Goal: Task Accomplishment & Management: Use online tool/utility

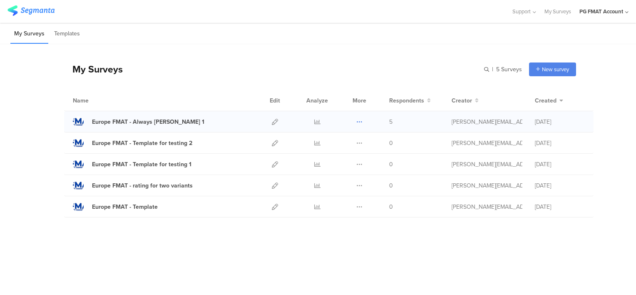
click at [359, 121] on icon at bounding box center [360, 122] width 6 height 6
click at [351, 170] on button "Delete" at bounding box center [343, 172] width 46 height 15
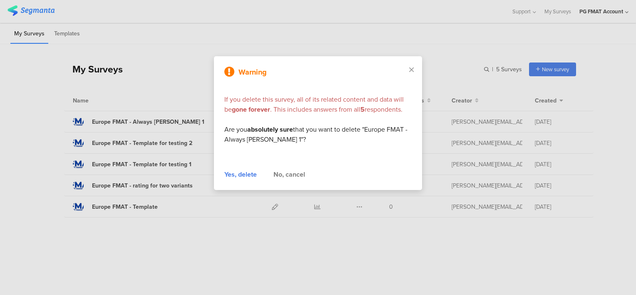
click at [244, 175] on div "Yes, delete" at bounding box center [241, 175] width 32 height 10
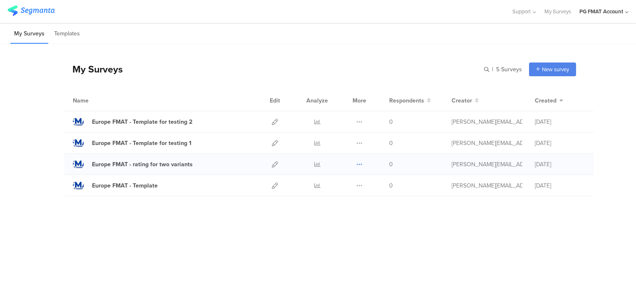
click at [359, 164] on icon at bounding box center [360, 164] width 6 height 6
click at [348, 185] on button "Duplicate" at bounding box center [343, 185] width 46 height 15
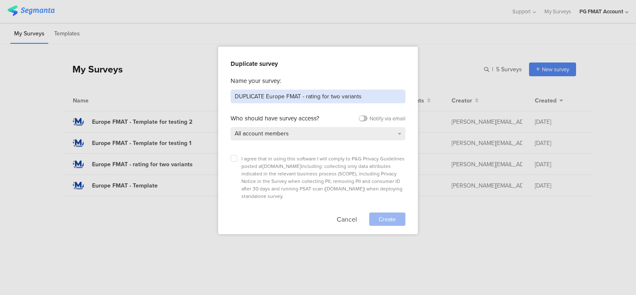
click at [248, 95] on input "DUPLICATE Europe FMAT - rating for two variants" at bounding box center [318, 97] width 175 height 14
drag, startPoint x: 266, startPoint y: 97, endPoint x: 222, endPoint y: 93, distance: 43.9
click at [216, 98] on div "Duplicate survey Name your survey: DUPLICATE Europe FMAT - rating for two varia…" at bounding box center [318, 147] width 636 height 295
drag, startPoint x: 292, startPoint y: 97, endPoint x: 273, endPoint y: 96, distance: 18.8
click at [273, 96] on input "Europe FMAT - rating for two variants" at bounding box center [318, 97] width 175 height 14
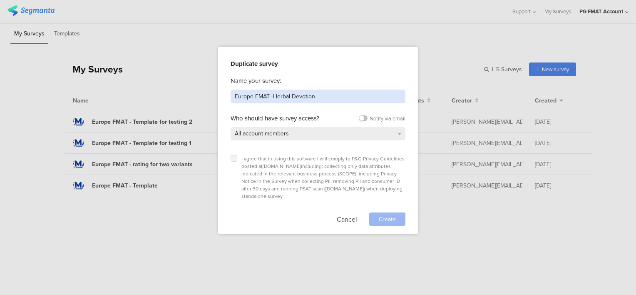
type input "Europe FMAT -Herbal Devotion"
click at [235, 158] on icon at bounding box center [233, 158] width 3 height 3
click at [0, 0] on input "checkbox" at bounding box center [0, 0] width 0 height 0
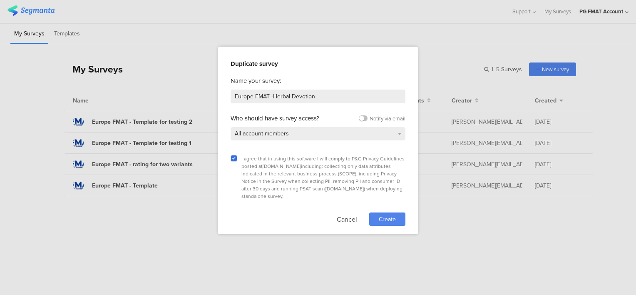
click at [385, 215] on span "Create" at bounding box center [387, 219] width 17 height 9
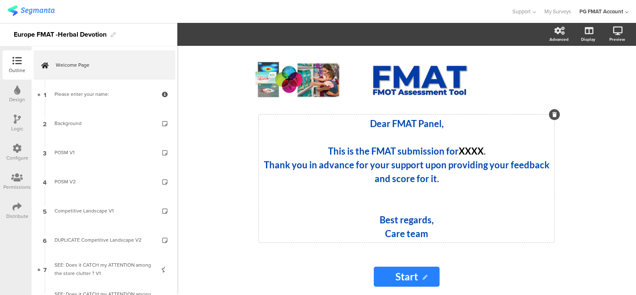
click at [465, 151] on strong "XXXX" at bounding box center [471, 150] width 25 height 11
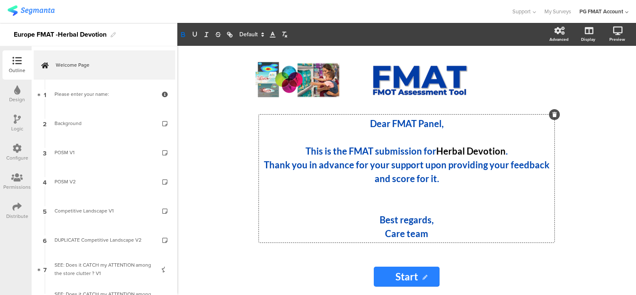
click at [380, 231] on p "Care team" at bounding box center [407, 234] width 292 height 14
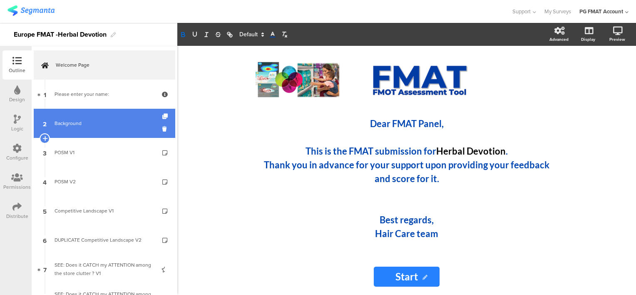
click at [67, 122] on div "Background" at bounding box center [105, 123] width 100 height 8
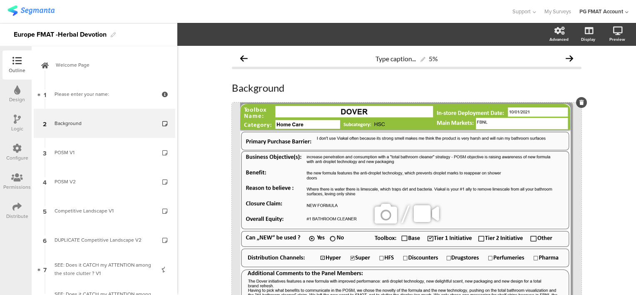
click at [387, 218] on icon at bounding box center [386, 214] width 28 height 28
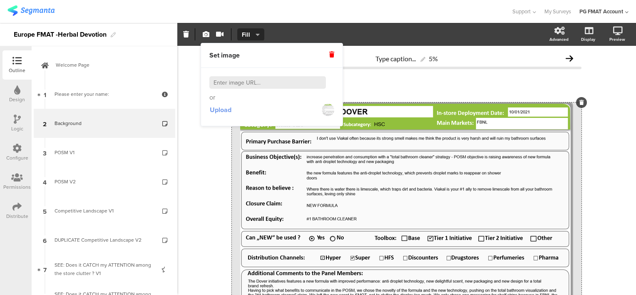
click at [225, 112] on span "Upload" at bounding box center [221, 110] width 22 height 10
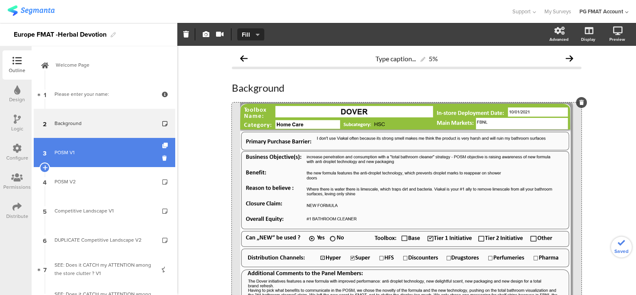
click at [69, 155] on div "POSM V1" at bounding box center [105, 152] width 100 height 8
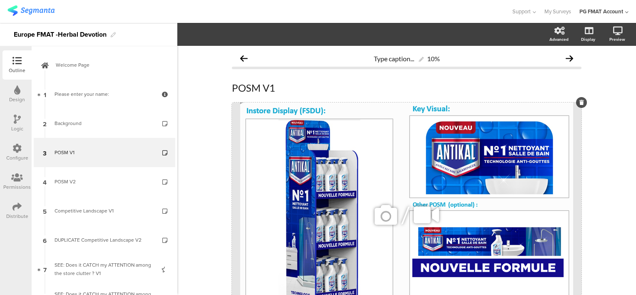
click at [377, 214] on icon at bounding box center [386, 215] width 28 height 28
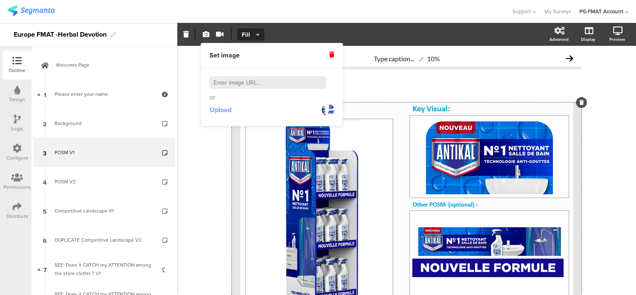
click at [229, 111] on span "Upload" at bounding box center [221, 110] width 22 height 10
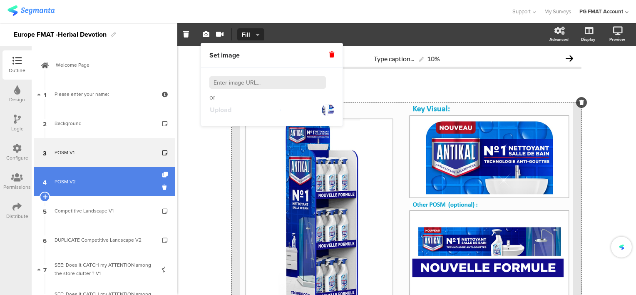
click at [70, 179] on div "POSM V2" at bounding box center [105, 181] width 100 height 8
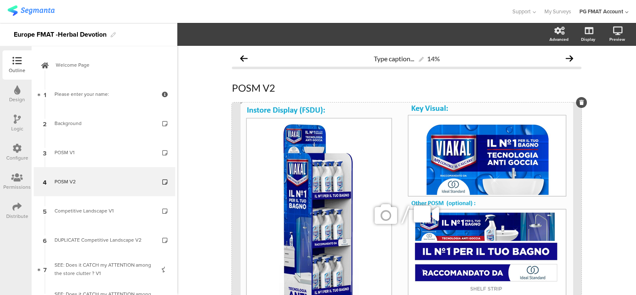
click at [383, 212] on icon at bounding box center [386, 214] width 28 height 28
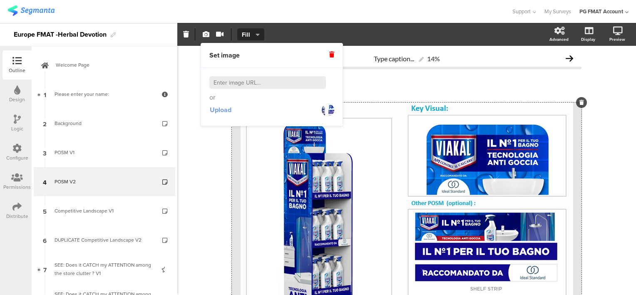
click at [228, 112] on span "Upload" at bounding box center [221, 110] width 22 height 10
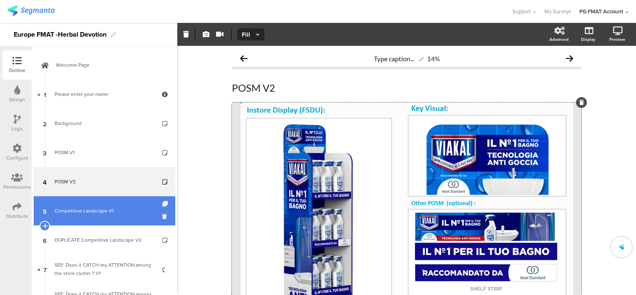
click at [102, 214] on div "Competitive Landscape V1" at bounding box center [105, 211] width 100 height 8
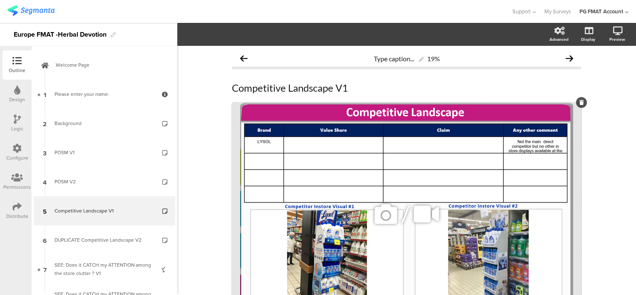
click at [379, 210] on icon at bounding box center [386, 214] width 28 height 28
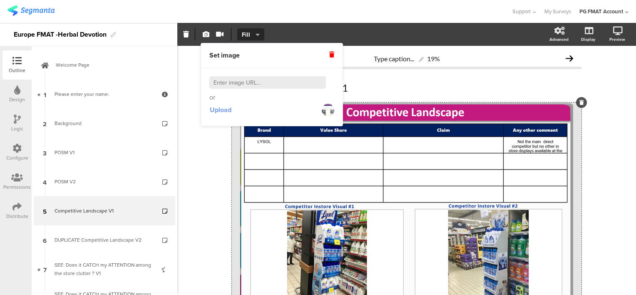
click at [226, 110] on span "Upload" at bounding box center [221, 110] width 22 height 10
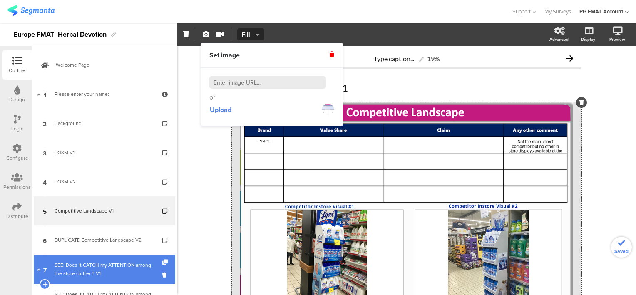
click at [100, 264] on div "SEE: Does it CATCH my ATTENTION among the store clutter ? V1" at bounding box center [105, 269] width 100 height 17
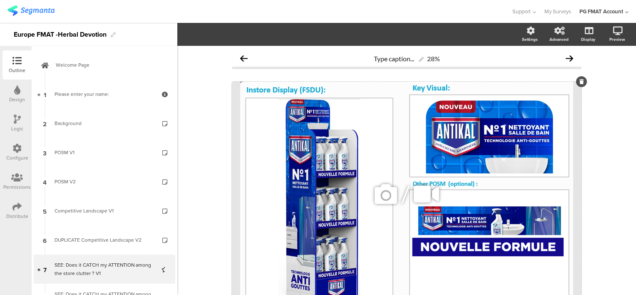
click at [379, 199] on icon at bounding box center [386, 194] width 28 height 28
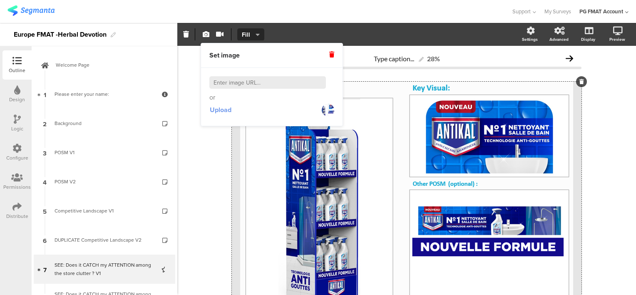
click at [224, 112] on span "Upload" at bounding box center [221, 110] width 22 height 10
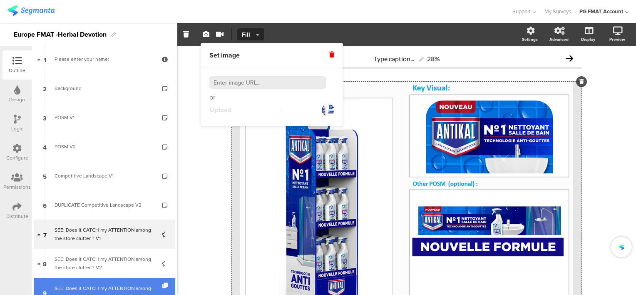
scroll to position [83, 0]
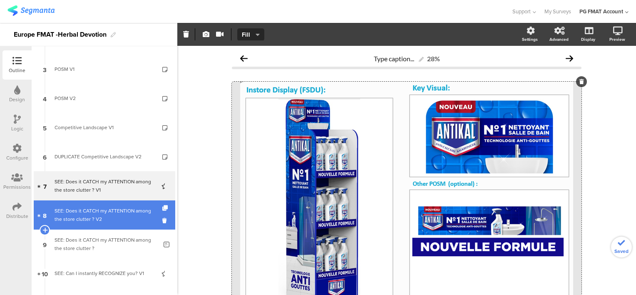
click at [91, 211] on div "SEE: Does it CATCH my ATTENTION among the store clutter ? V2" at bounding box center [105, 215] width 100 height 17
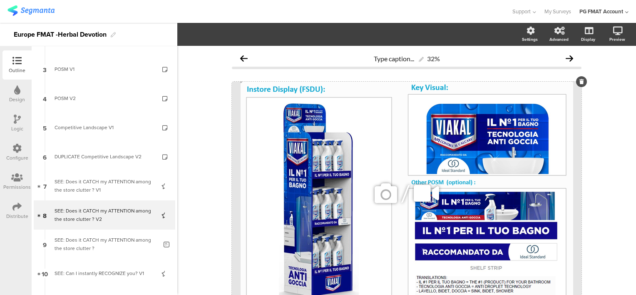
click at [386, 198] on icon at bounding box center [386, 193] width 28 height 28
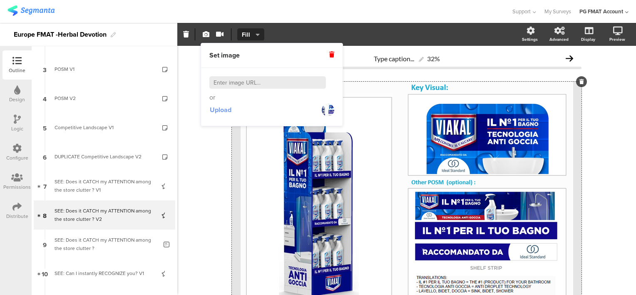
click at [219, 111] on span "Upload" at bounding box center [221, 110] width 22 height 10
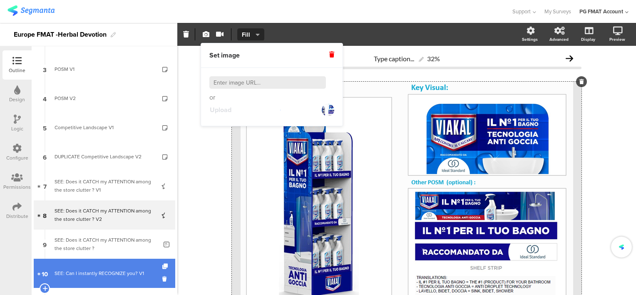
click at [74, 271] on div "SEE: Can I instantly RECOGNIZE you? V1" at bounding box center [105, 273] width 100 height 8
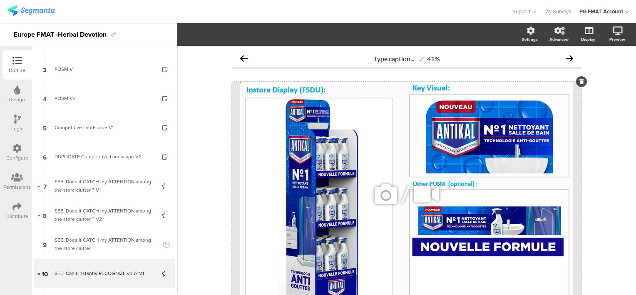
click at [375, 203] on icon at bounding box center [386, 194] width 28 height 28
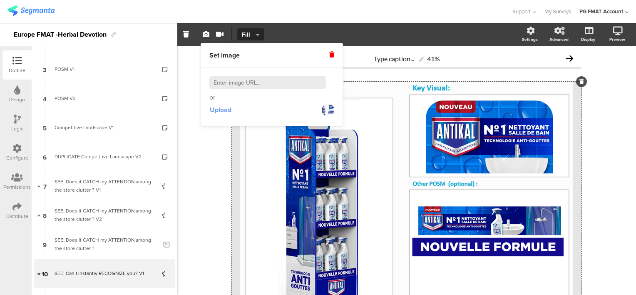
click at [227, 111] on span "Upload" at bounding box center [221, 110] width 22 height 10
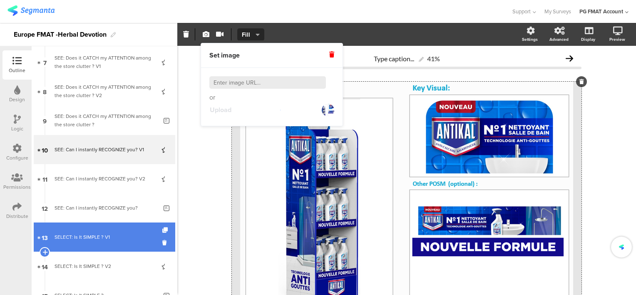
scroll to position [208, 0]
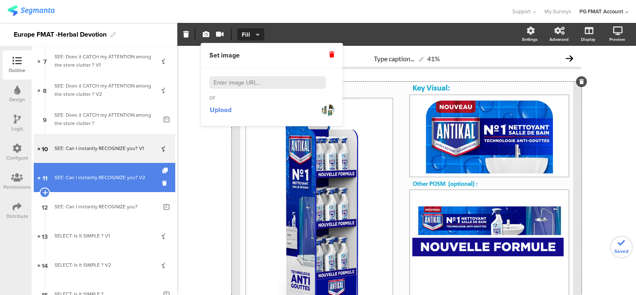
click at [101, 177] on div "SEE: Can I instantly RECOGNIZE you? V2" at bounding box center [105, 177] width 100 height 8
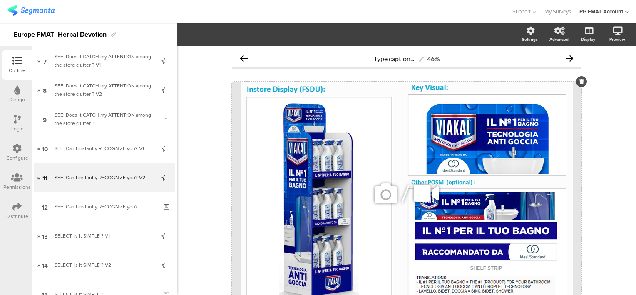
click at [386, 194] on icon at bounding box center [386, 193] width 28 height 28
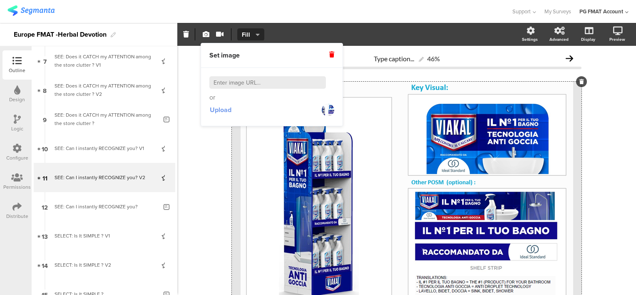
click at [227, 112] on span "Upload" at bounding box center [221, 110] width 22 height 10
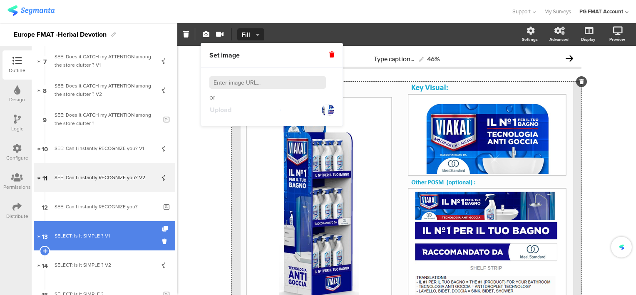
click at [101, 232] on div "SELECT: Is It SIMPLE ? V1" at bounding box center [105, 236] width 100 height 8
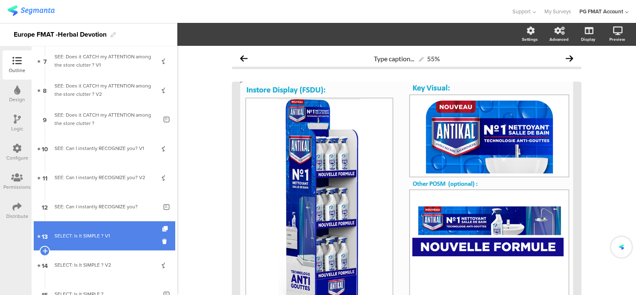
click at [102, 232] on div "SELECT: Is It SIMPLE ? V1" at bounding box center [105, 236] width 100 height 8
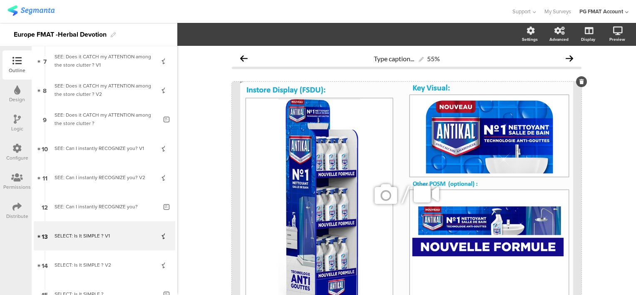
click at [375, 198] on icon at bounding box center [386, 194] width 28 height 28
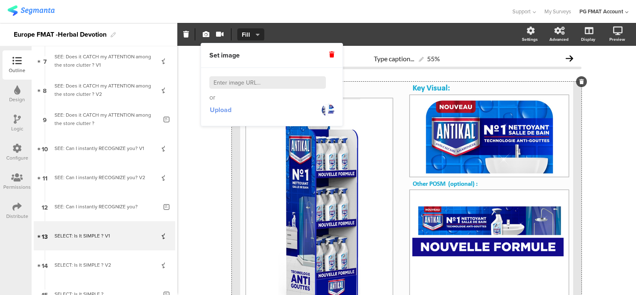
click at [223, 108] on span "Upload" at bounding box center [221, 110] width 22 height 10
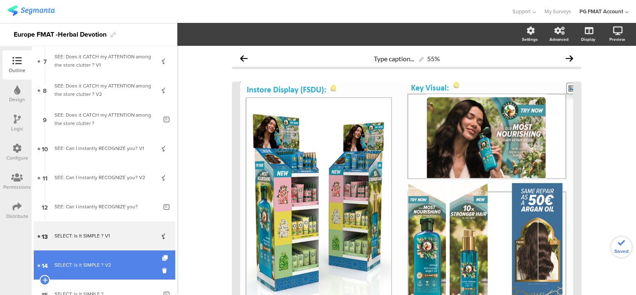
click at [94, 261] on div "SELECT: Is It SIMPLE ? V2" at bounding box center [105, 265] width 100 height 8
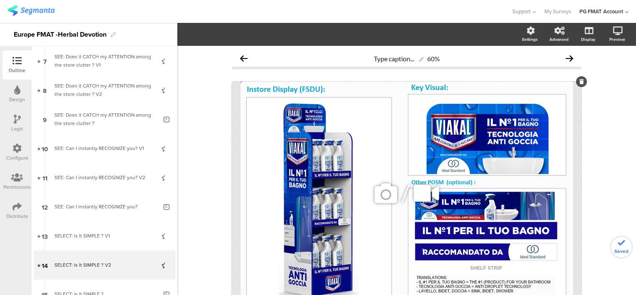
click at [374, 199] on icon at bounding box center [386, 193] width 28 height 28
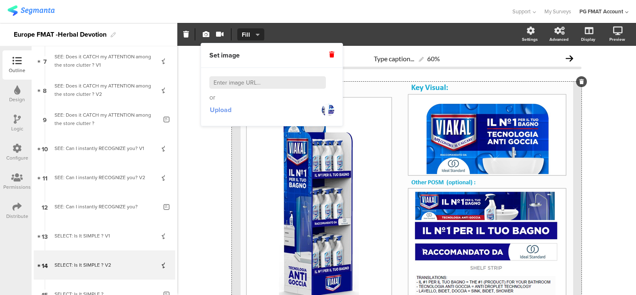
click at [219, 112] on span "Upload" at bounding box center [221, 110] width 22 height 10
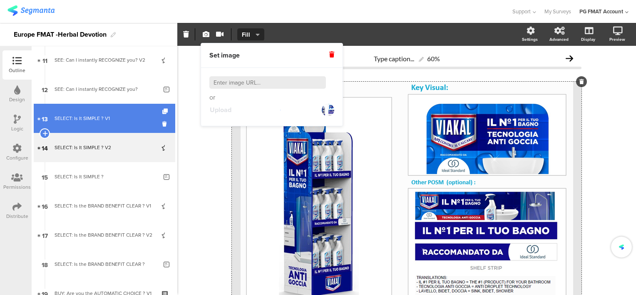
scroll to position [333, 0]
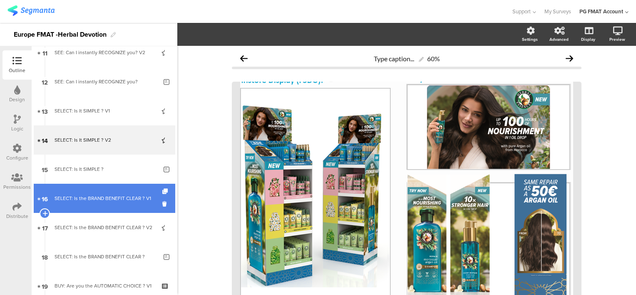
click at [140, 194] on div "SELECT: Is the BRAND BENEFIT CLEAR ? V1" at bounding box center [105, 198] width 100 height 8
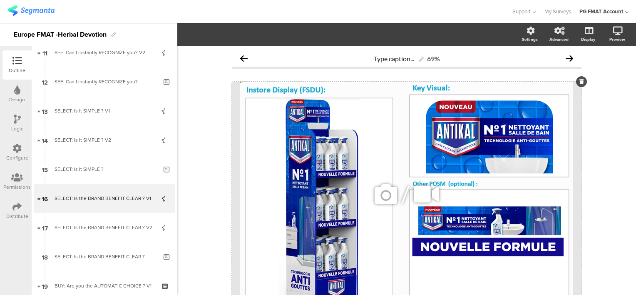
click at [387, 188] on icon at bounding box center [386, 194] width 28 height 28
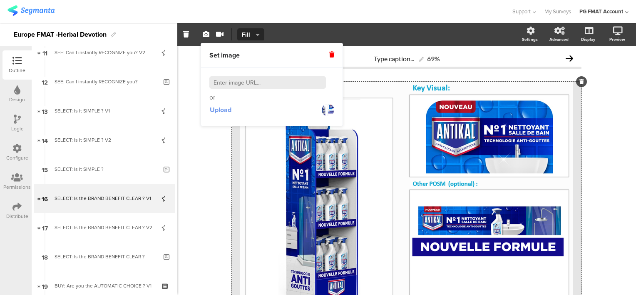
click at [220, 109] on span "Upload" at bounding box center [221, 110] width 22 height 10
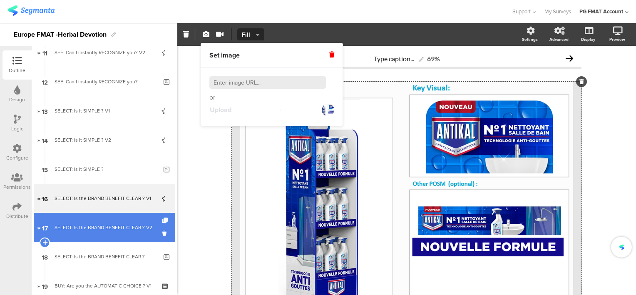
click at [108, 228] on div "SELECT: Is the BRAND BENEFIT CLEAR ? V2" at bounding box center [105, 227] width 100 height 8
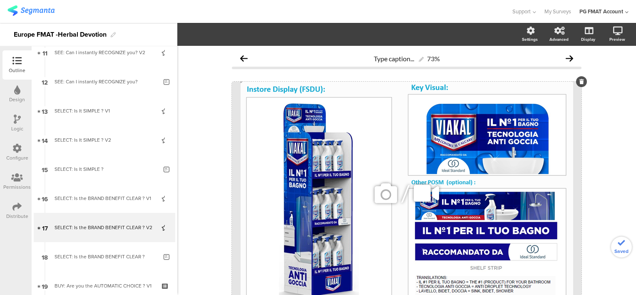
click at [380, 202] on icon at bounding box center [386, 193] width 28 height 28
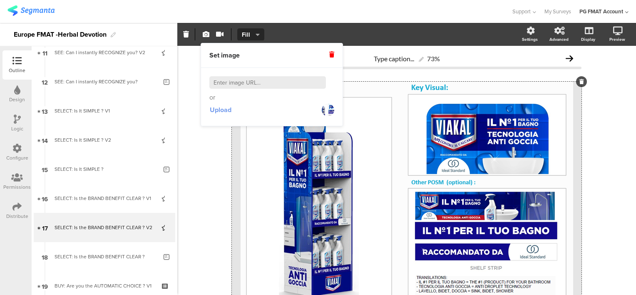
click at [230, 112] on span "Upload" at bounding box center [221, 110] width 22 height 10
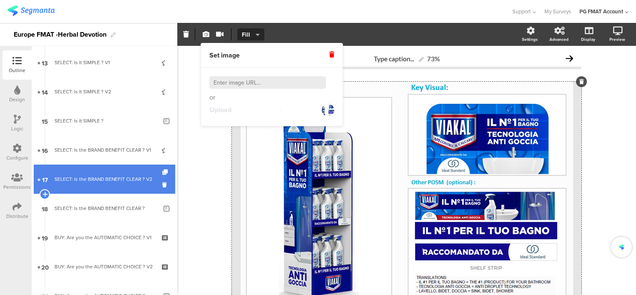
scroll to position [417, 0]
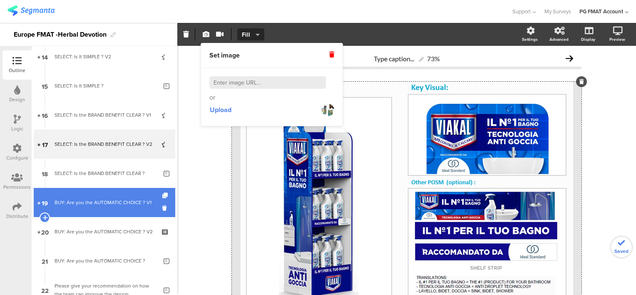
click at [105, 207] on div "BUY: Are you the AUTOMATIC CHOICE ? V1" at bounding box center [105, 202] width 100 height 8
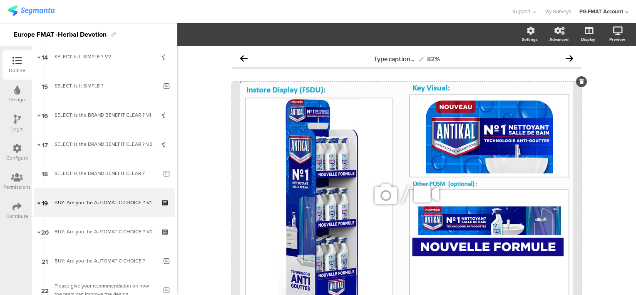
click at [372, 199] on icon at bounding box center [386, 194] width 28 height 28
click at [379, 200] on icon at bounding box center [386, 194] width 28 height 28
click at [376, 195] on icon at bounding box center [386, 194] width 28 height 28
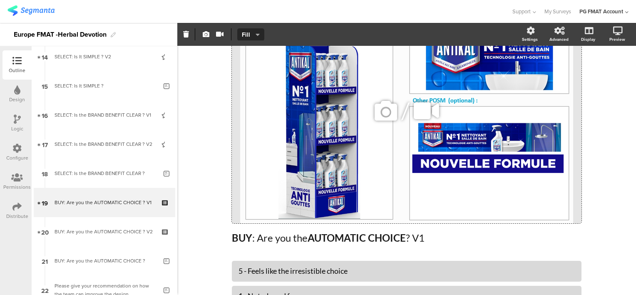
scroll to position [42, 0]
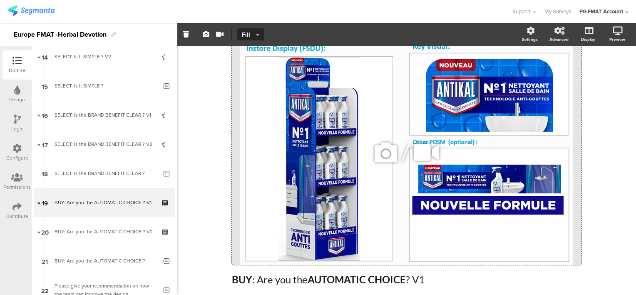
click at [380, 155] on icon at bounding box center [386, 152] width 28 height 28
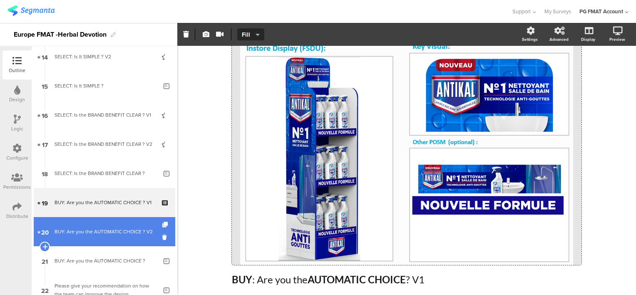
click at [78, 227] on div "BUY: Are you the AUTOMATIC CHOICE ? V2" at bounding box center [105, 231] width 100 height 8
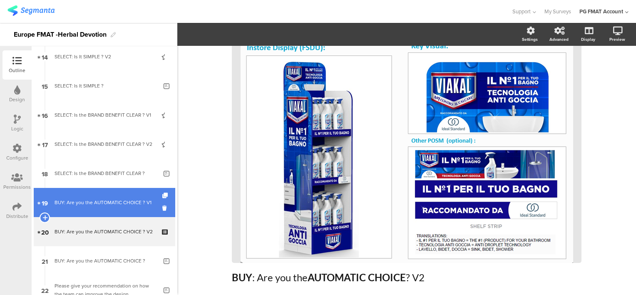
click at [97, 198] on div "BUY: Are you the AUTOMATIC CHOICE ? V1" at bounding box center [105, 202] width 100 height 8
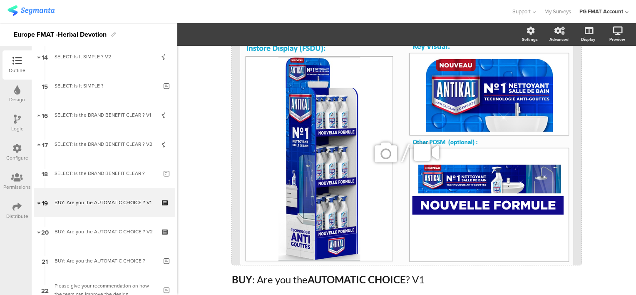
click at [388, 157] on icon at bounding box center [386, 152] width 28 height 28
click at [387, 157] on icon at bounding box center [386, 152] width 28 height 28
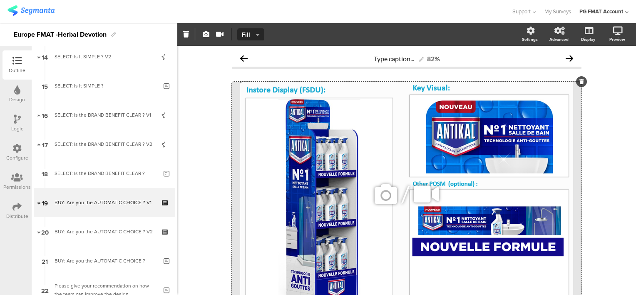
click at [383, 193] on icon at bounding box center [386, 194] width 28 height 28
click at [379, 192] on icon at bounding box center [386, 194] width 28 height 28
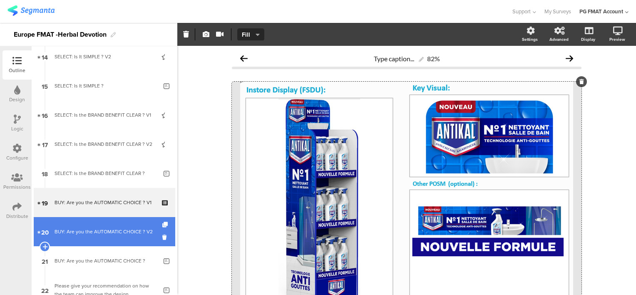
click at [92, 231] on div "BUY: Are you the AUTOMATIC CHOICE ? V2" at bounding box center [105, 231] width 100 height 8
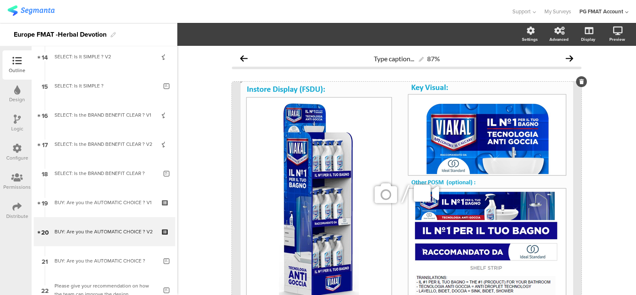
click at [381, 197] on icon at bounding box center [386, 193] width 28 height 28
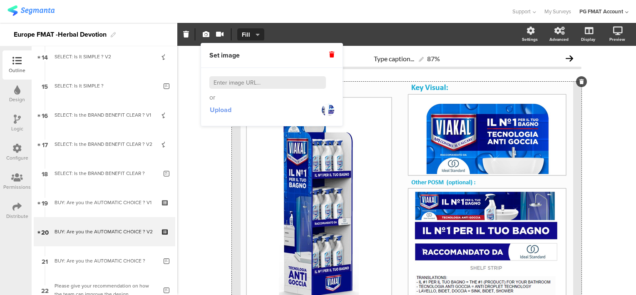
click at [223, 112] on span "Upload" at bounding box center [221, 110] width 22 height 10
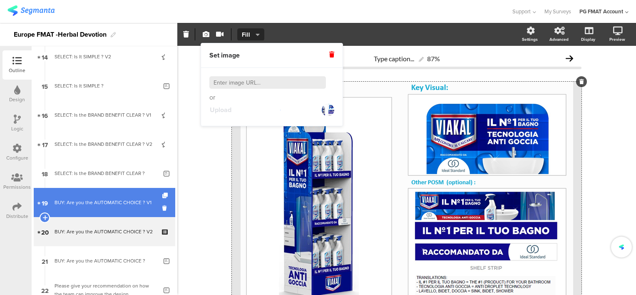
click at [97, 198] on div "BUY: Are you the AUTOMATIC CHOICE ? V1" at bounding box center [105, 202] width 100 height 8
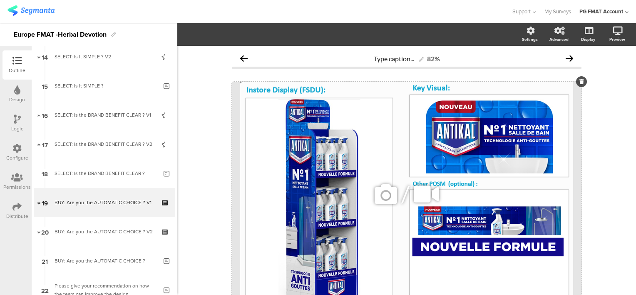
click at [380, 195] on icon at bounding box center [386, 194] width 28 height 28
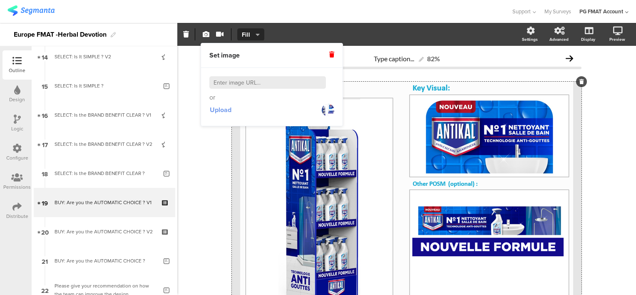
click at [220, 109] on span "Upload" at bounding box center [221, 110] width 22 height 10
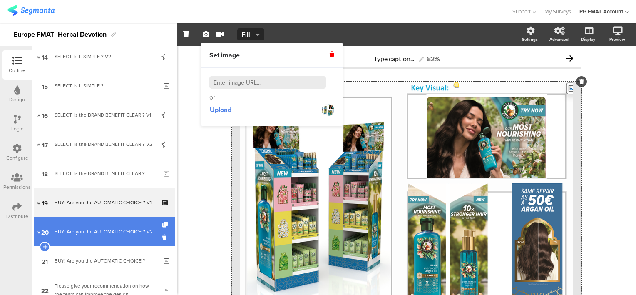
click at [82, 227] on div "BUY: Are you the AUTOMATIC CHOICE ? V2" at bounding box center [105, 231] width 100 height 8
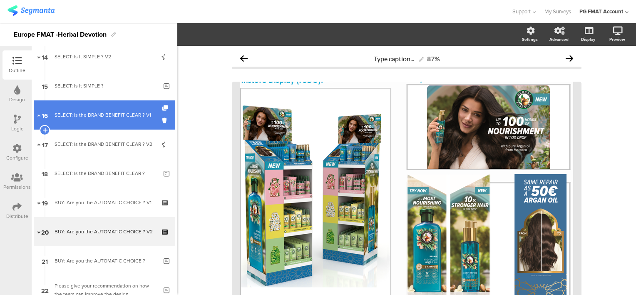
click at [95, 119] on div "SELECT: Is the BRAND BENEFIT CLEAR ? V1" at bounding box center [105, 115] width 100 height 8
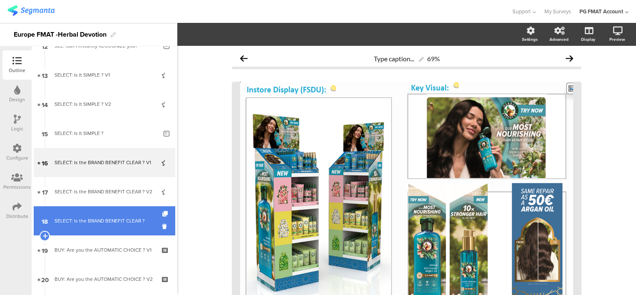
scroll to position [333, 0]
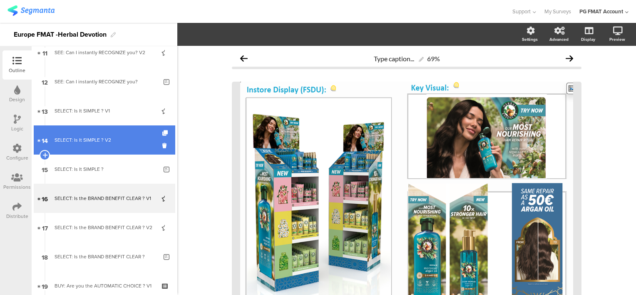
click at [89, 140] on div "SELECT: Is It SIMPLE ? V2" at bounding box center [105, 140] width 100 height 8
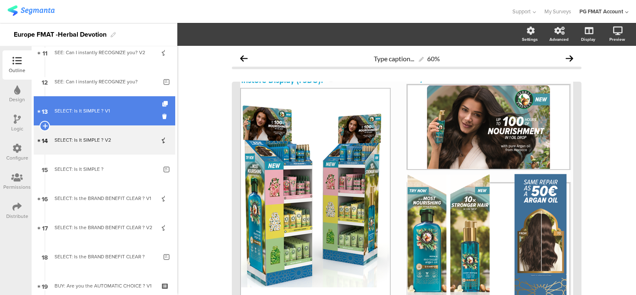
click at [88, 112] on div "SELECT: Is It SIMPLE ? V1" at bounding box center [105, 111] width 100 height 8
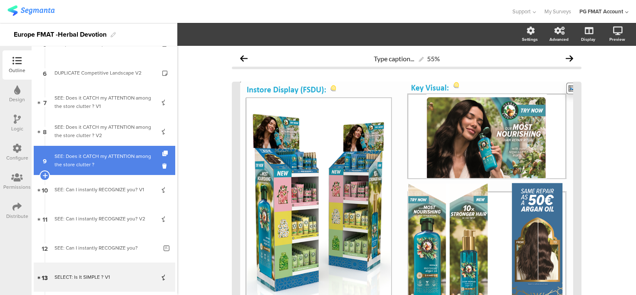
scroll to position [167, 0]
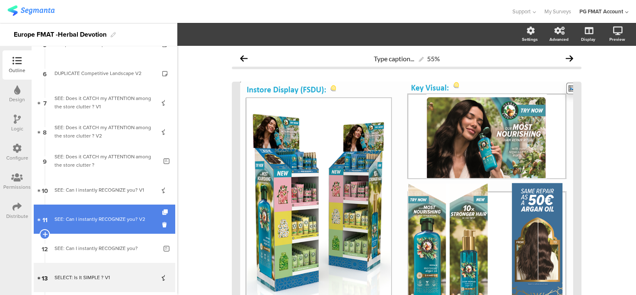
click at [85, 224] on link "11 SEE: Can I instantly RECOGNIZE you? V2" at bounding box center [105, 219] width 142 height 29
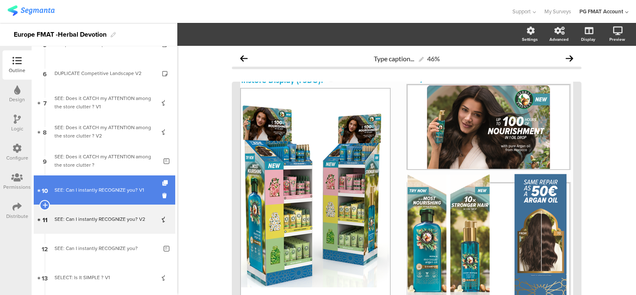
click at [88, 198] on link "10 SEE: Can I instantly RECOGNIZE you? V1" at bounding box center [105, 189] width 142 height 29
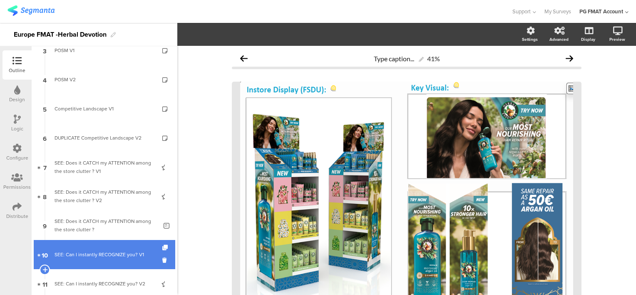
scroll to position [83, 0]
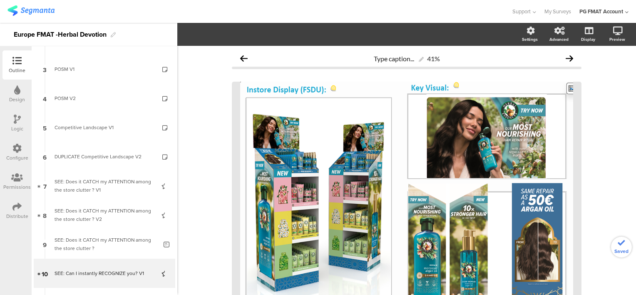
click at [85, 217] on div "SEE: Does it CATCH my ATTENTION among the store clutter ? V2" at bounding box center [105, 215] width 100 height 17
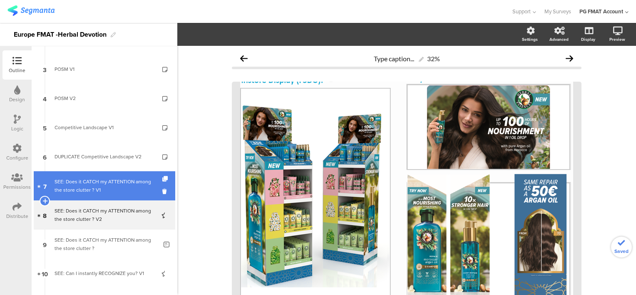
click at [87, 191] on div "SEE: Does it CATCH my ATTENTION among the store clutter ? V1" at bounding box center [105, 185] width 100 height 17
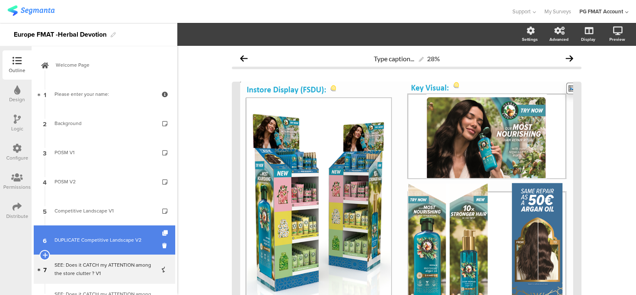
click at [88, 234] on link "6 DUPLICATE Competitive Landscape V2" at bounding box center [105, 239] width 142 height 29
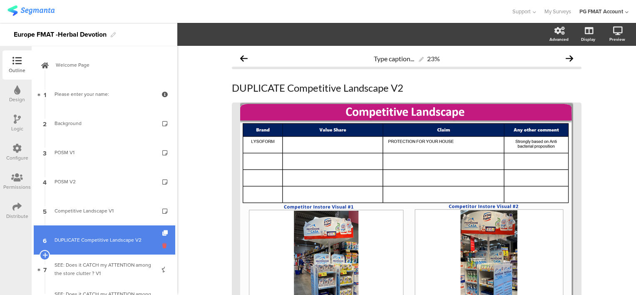
click at [162, 247] on icon at bounding box center [165, 246] width 7 height 8
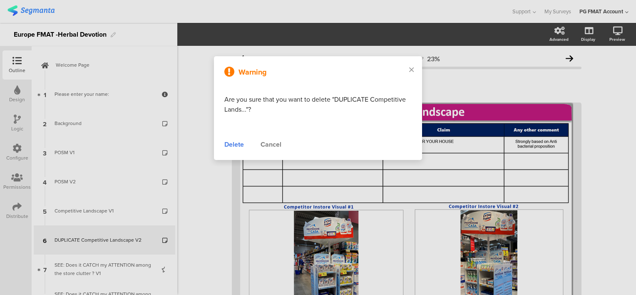
click at [234, 143] on div "Delete" at bounding box center [235, 145] width 20 height 10
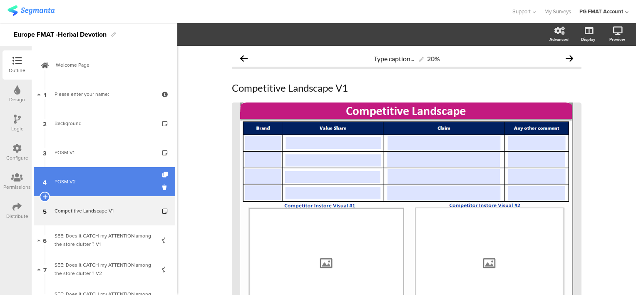
click at [73, 183] on div "POSM V2" at bounding box center [105, 181] width 100 height 8
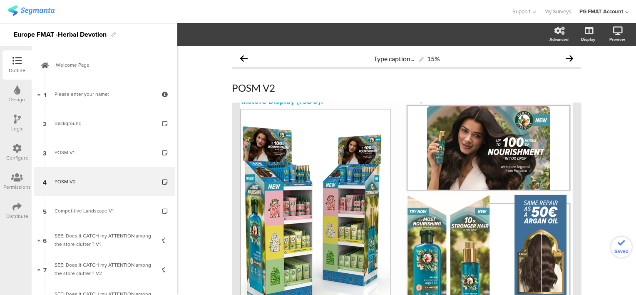
click at [75, 166] on link "3 POSM V1" at bounding box center [105, 152] width 142 height 29
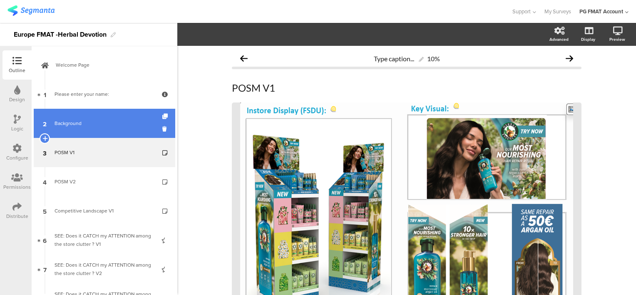
click at [85, 134] on link "2 Background" at bounding box center [105, 123] width 142 height 29
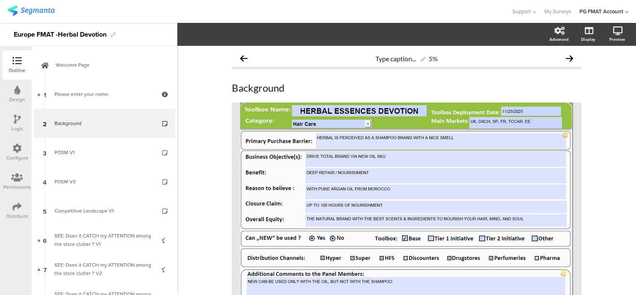
click at [23, 211] on div "Distribute" at bounding box center [16, 210] width 29 height 29
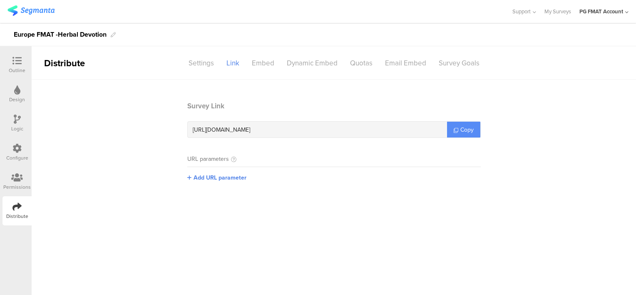
click at [457, 130] on icon at bounding box center [456, 130] width 5 height 5
